Goal: Task Accomplishment & Management: Manage account settings

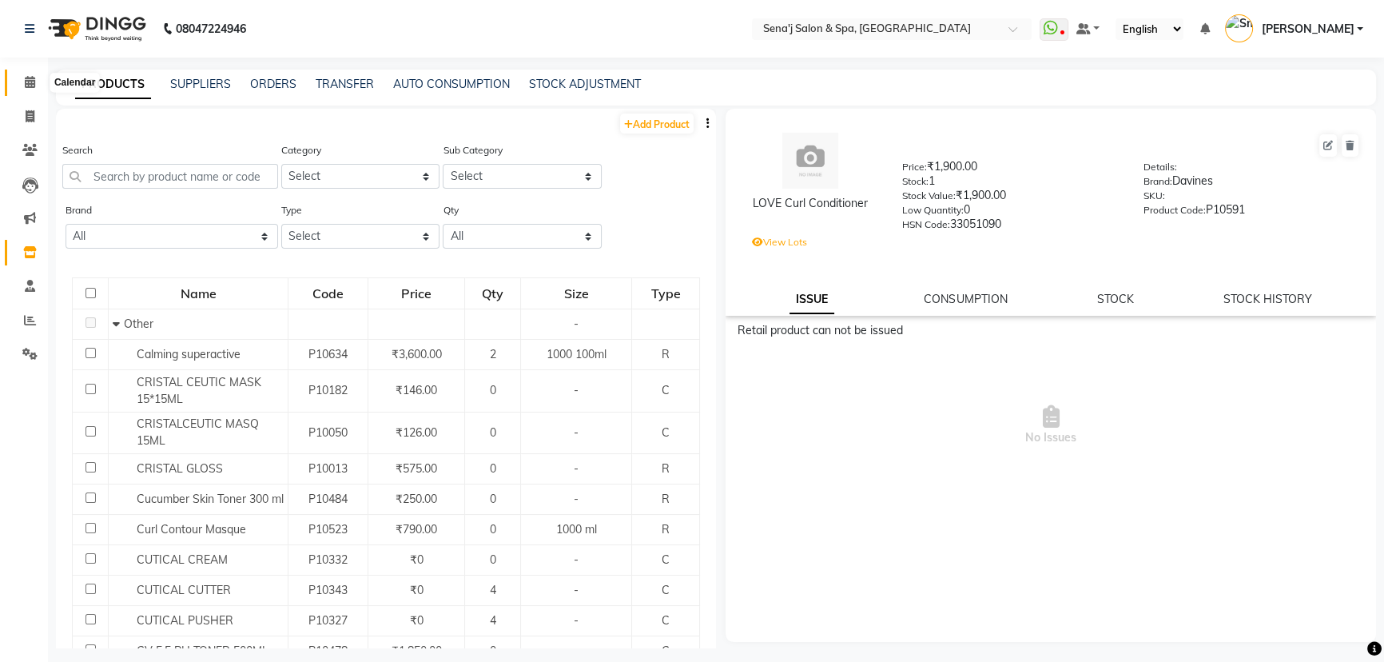
click at [33, 82] on icon at bounding box center [30, 82] width 10 height 12
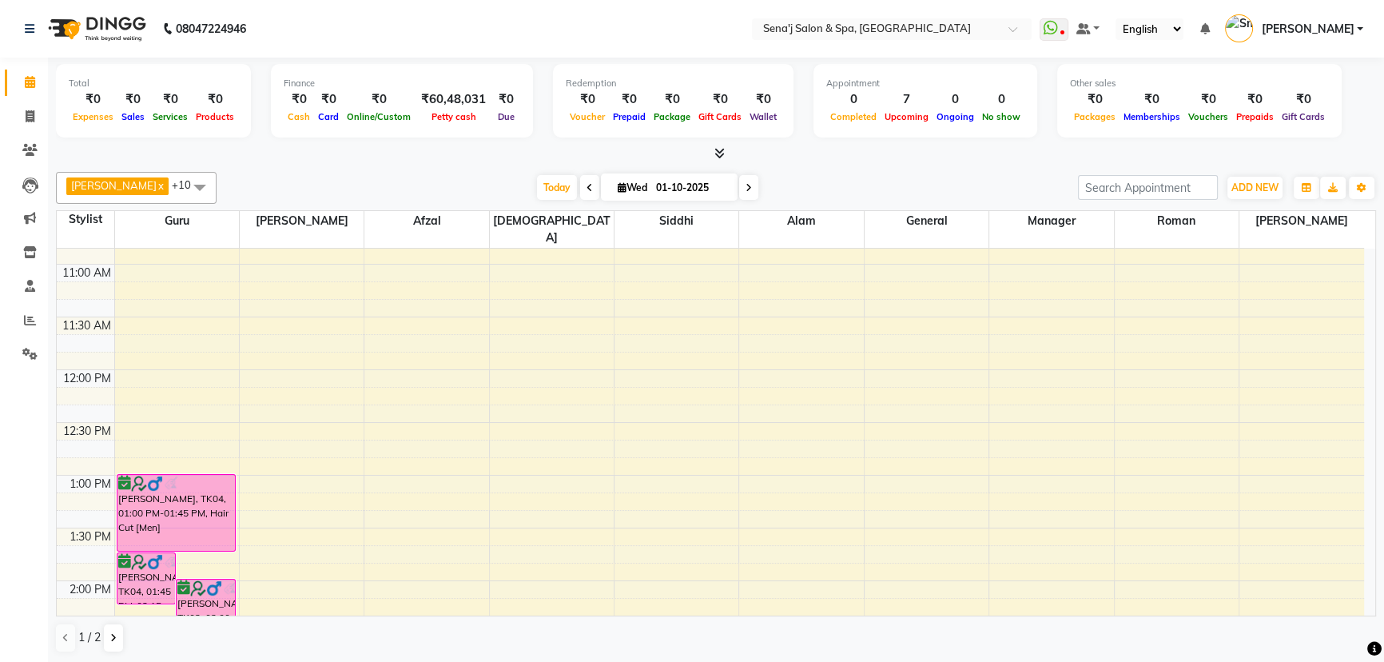
scroll to position [175, 0]
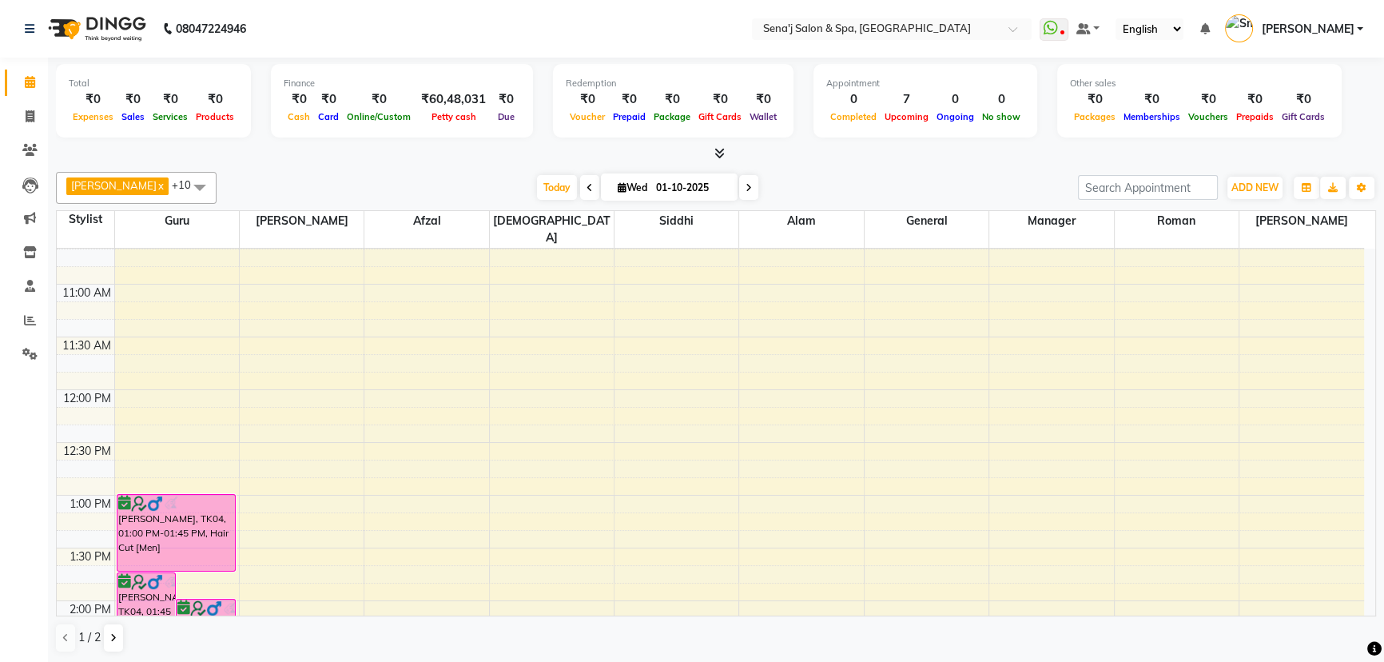
click at [580, 189] on span at bounding box center [589, 187] width 19 height 25
type input "30-09-2025"
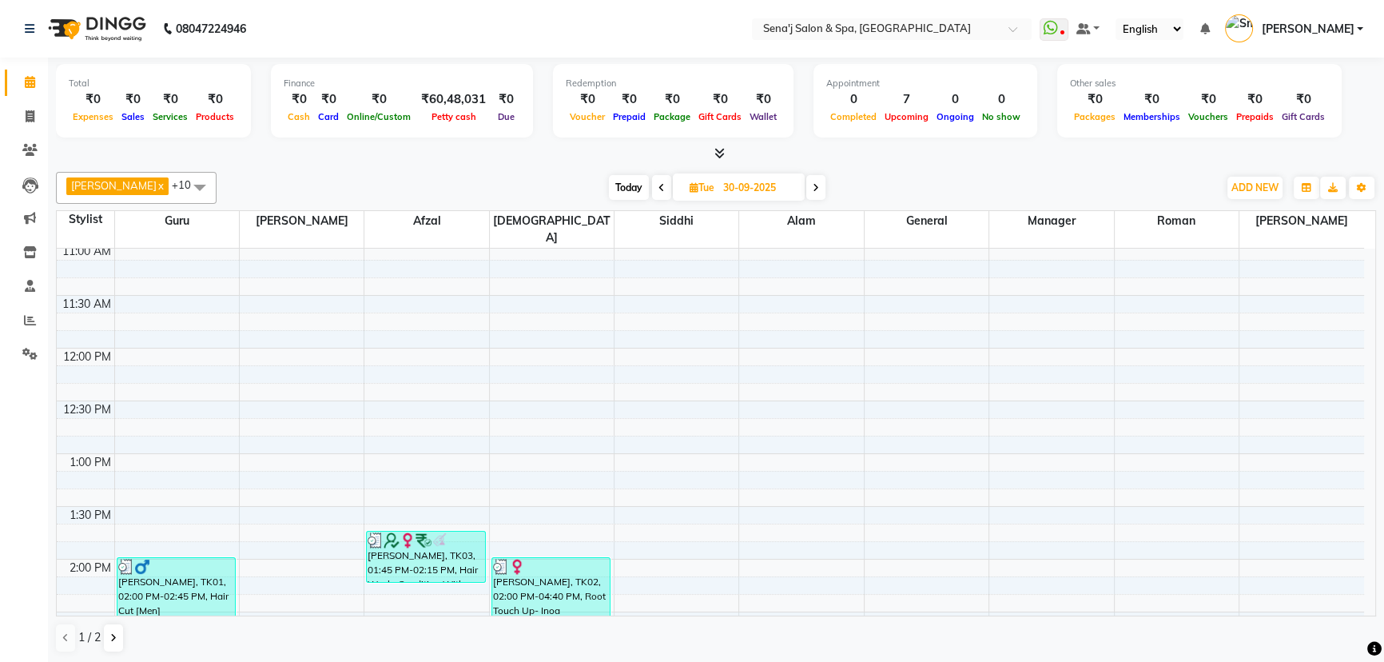
scroll to position [217, 0]
click at [689, 184] on span "Tue" at bounding box center [702, 187] width 33 height 12
select select "9"
select select "2025"
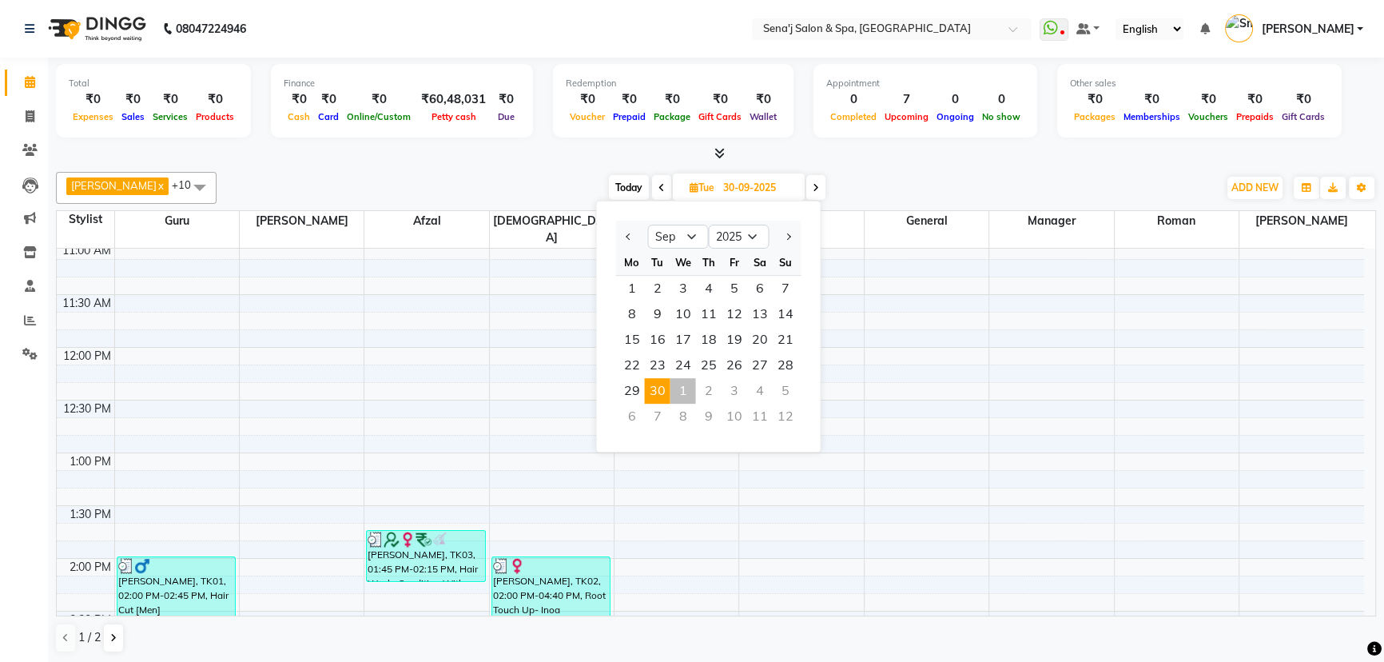
click at [753, 391] on div "4" at bounding box center [759, 391] width 26 height 26
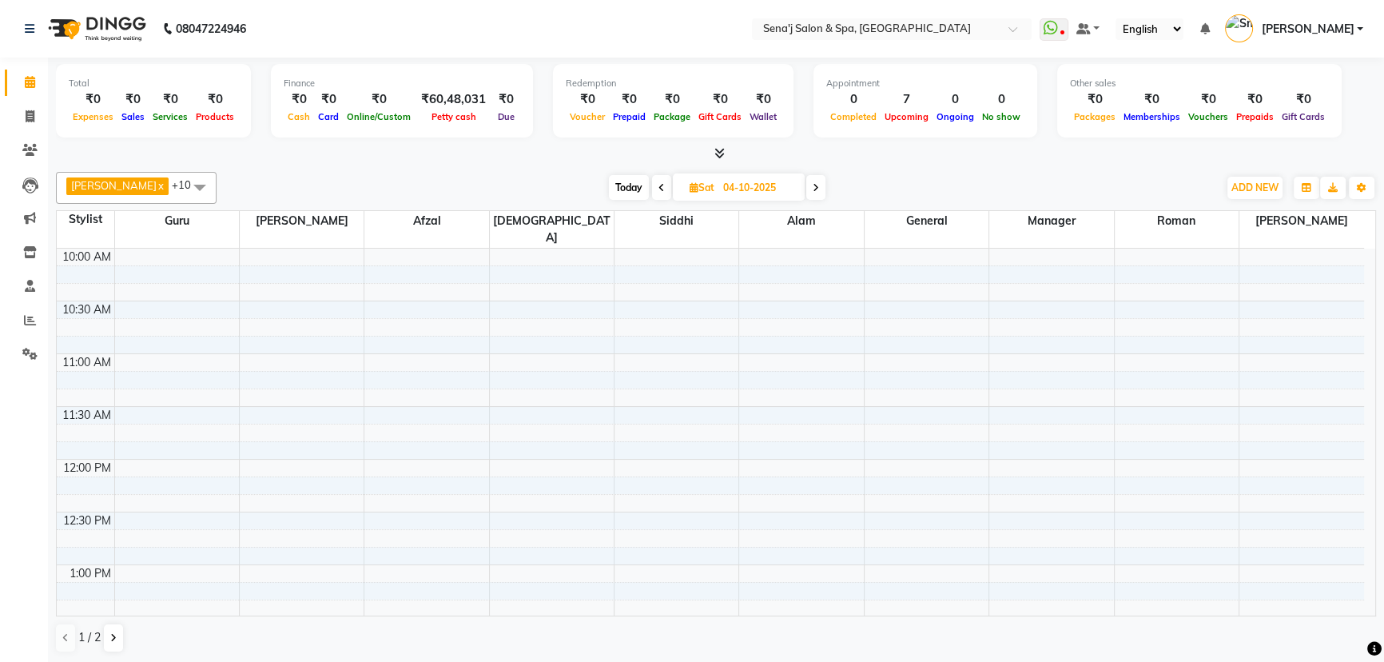
click at [658, 189] on icon at bounding box center [661, 188] width 6 height 10
click at [654, 187] on span at bounding box center [663, 187] width 19 height 25
click at [813, 185] on icon at bounding box center [816, 188] width 6 height 10
click at [811, 185] on icon at bounding box center [814, 188] width 6 height 10
click at [813, 185] on icon at bounding box center [816, 188] width 6 height 10
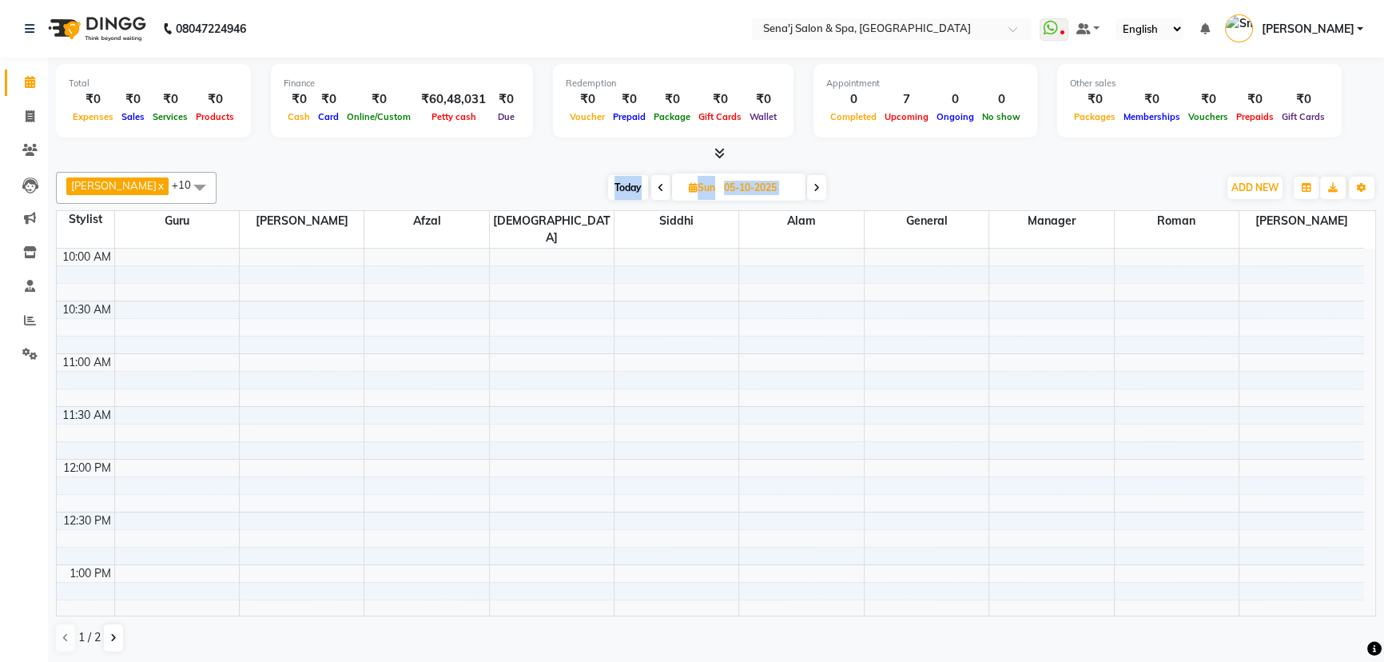
click at [813, 185] on icon at bounding box center [816, 188] width 6 height 10
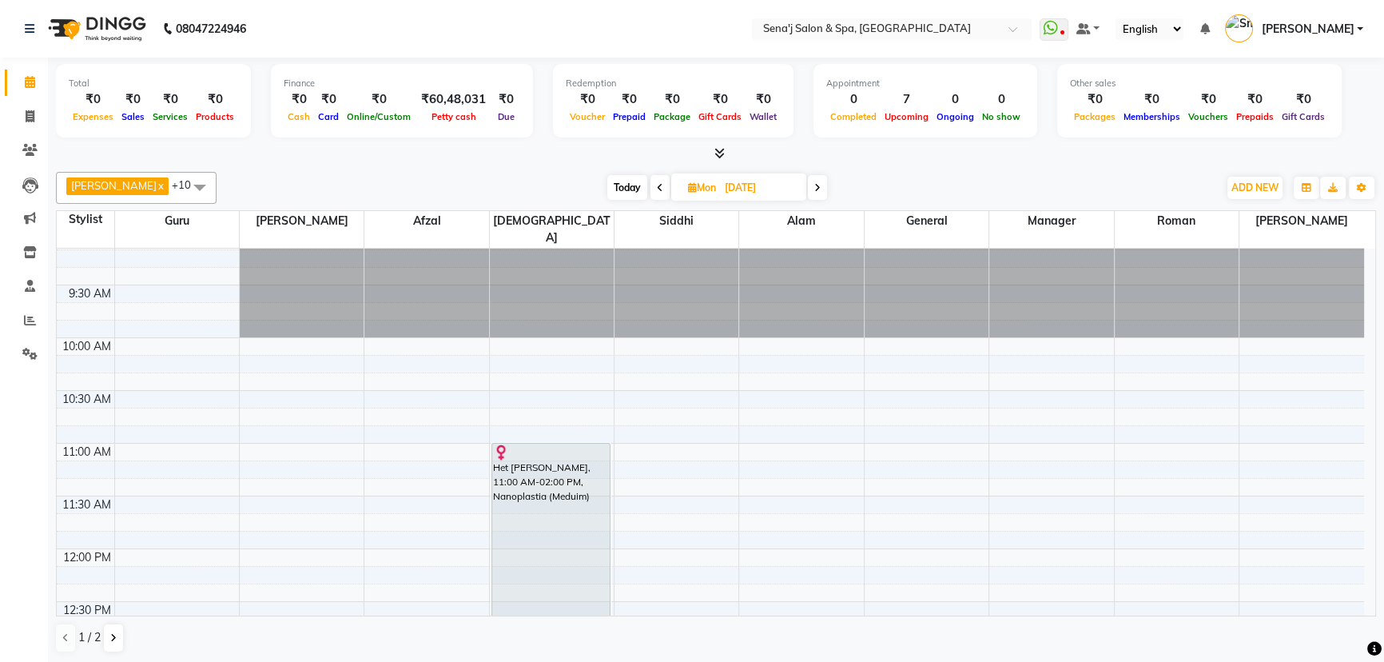
scroll to position [0, 0]
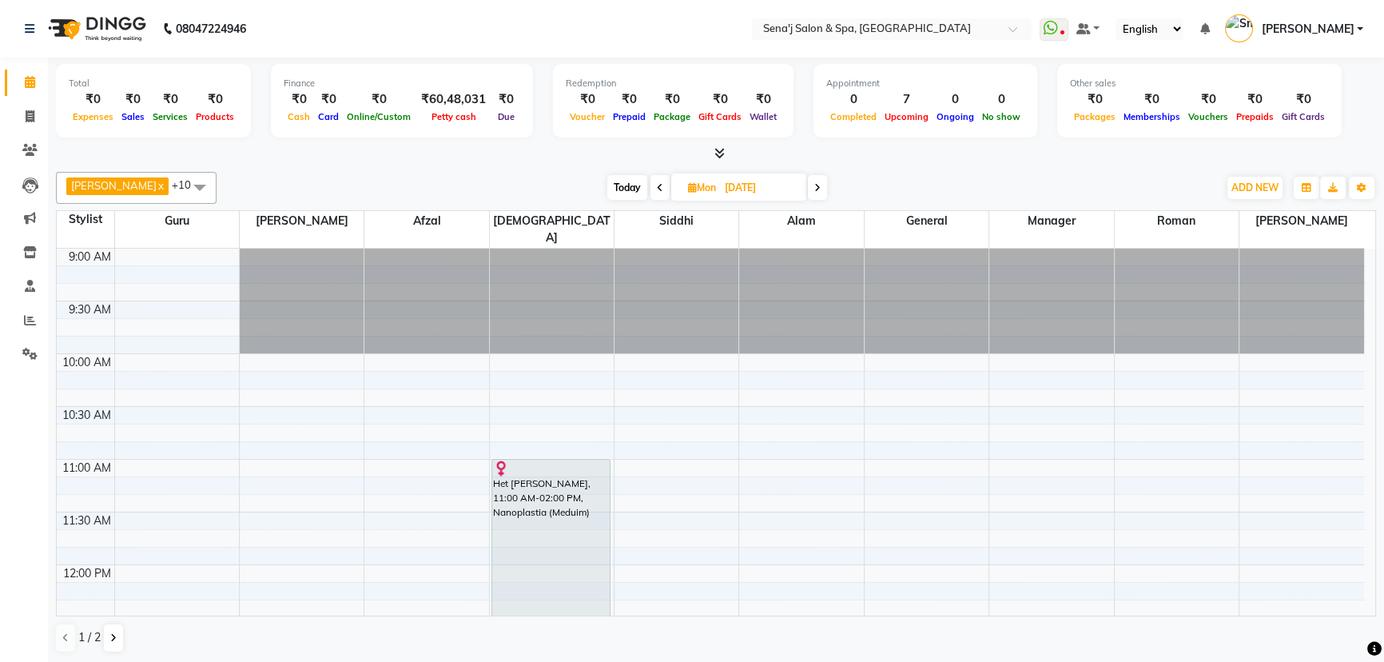
click at [657, 189] on icon at bounding box center [660, 188] width 6 height 10
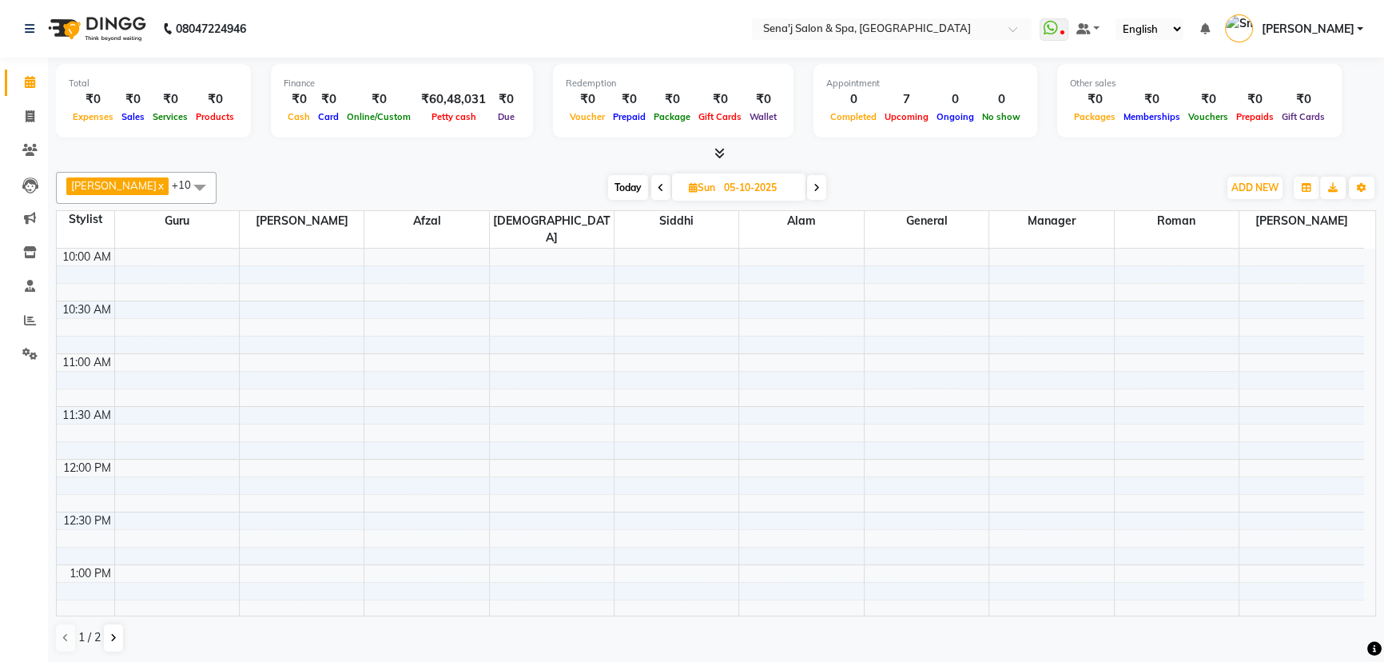
click at [658, 189] on icon at bounding box center [661, 188] width 6 height 10
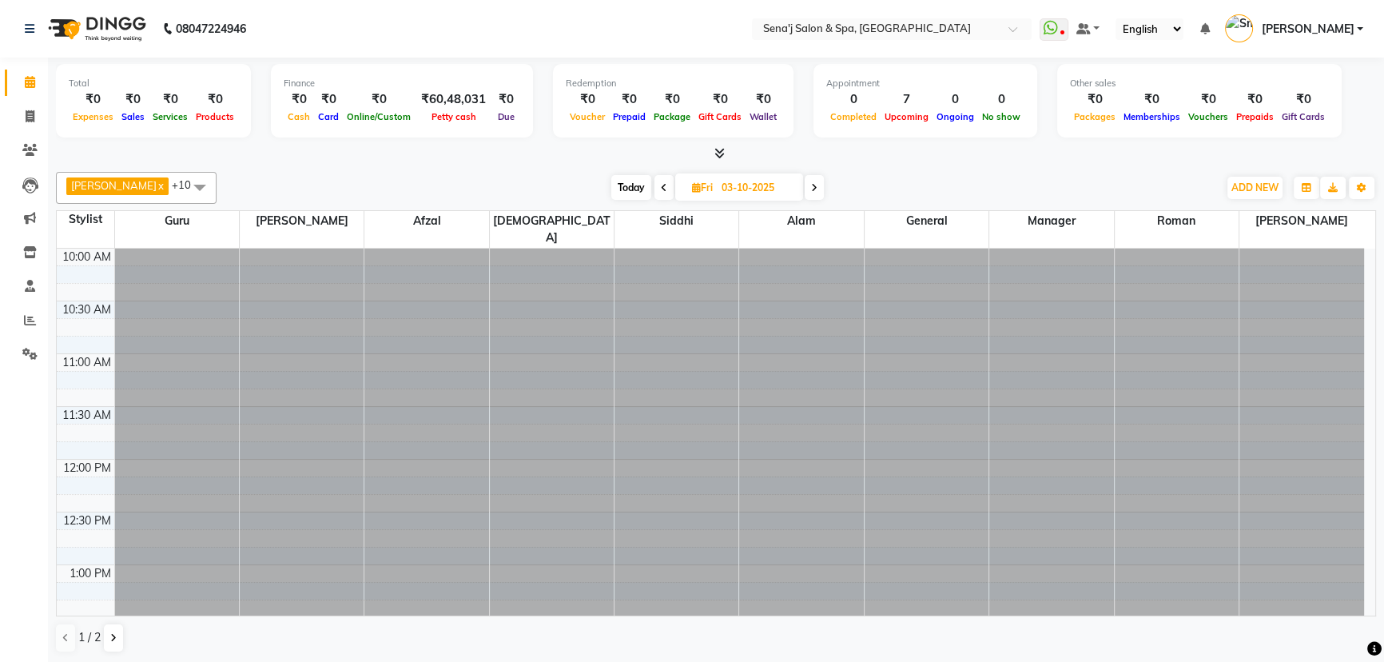
scroll to position [0, 0]
click at [654, 191] on span at bounding box center [663, 187] width 19 height 25
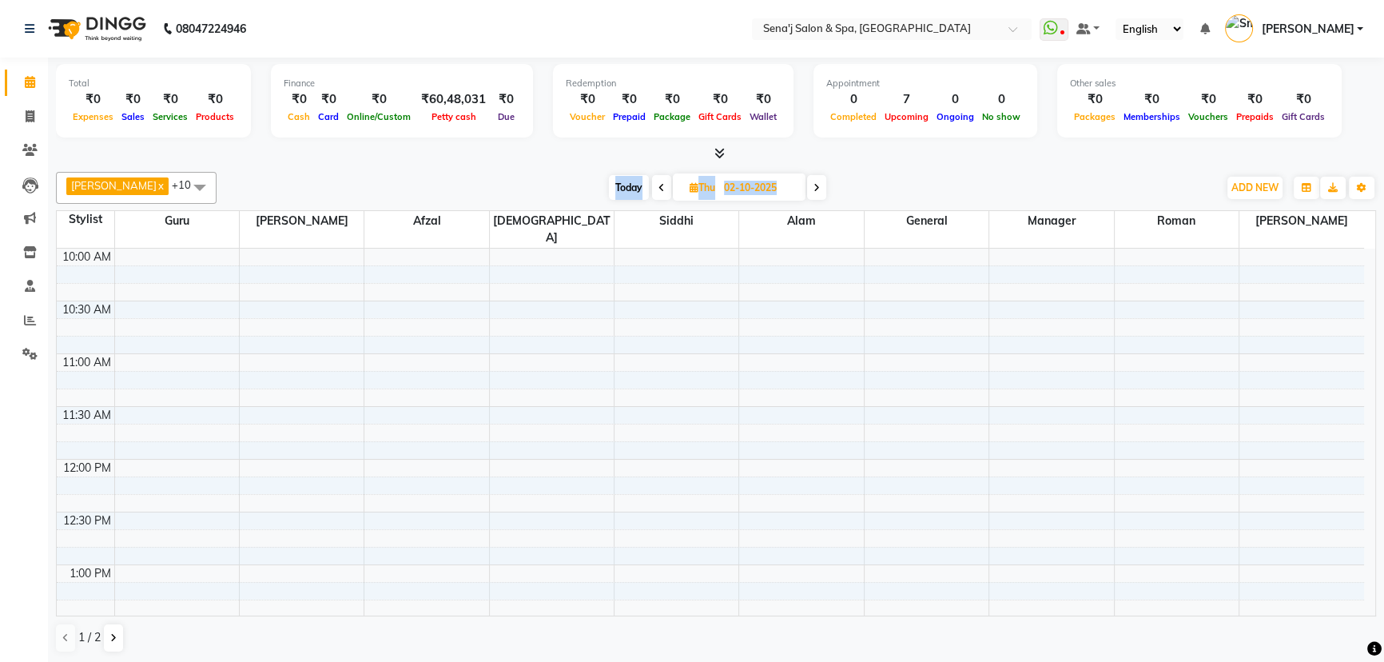
click at [652, 191] on span at bounding box center [661, 187] width 19 height 25
type input "01-10-2025"
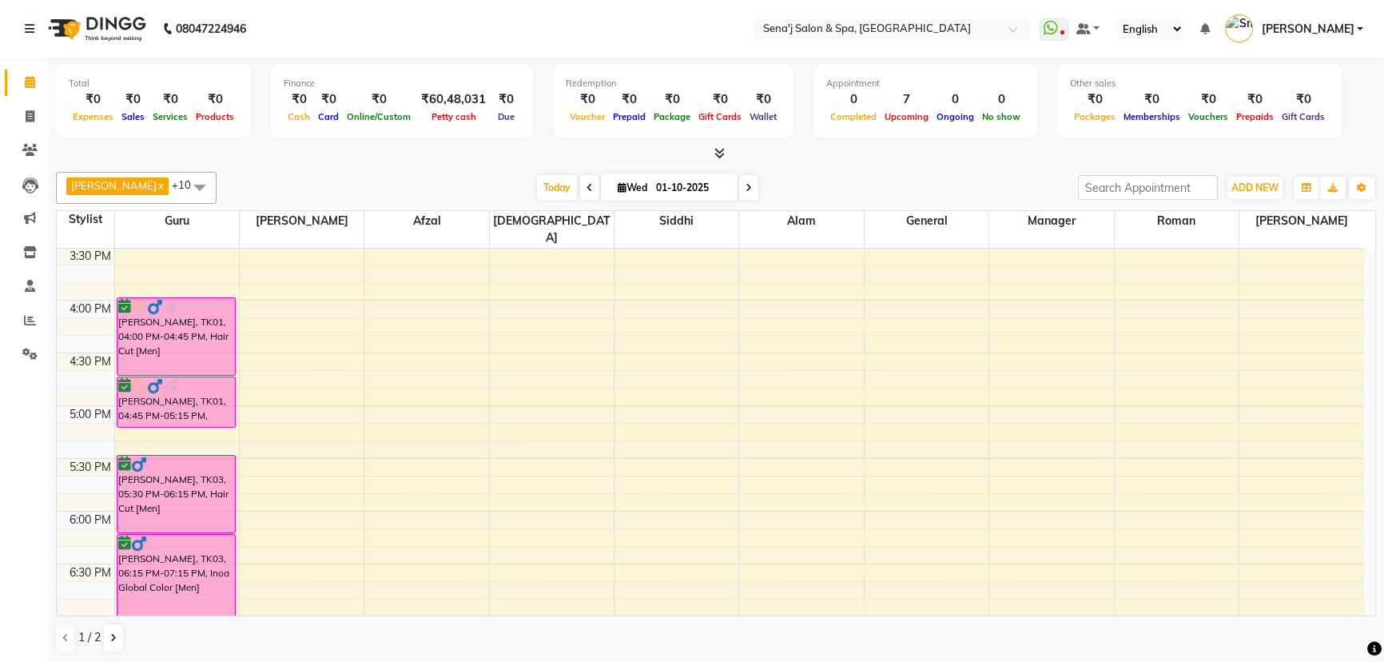
scroll to position [683, 0]
